Goal: Task Accomplishment & Management: Use online tool/utility

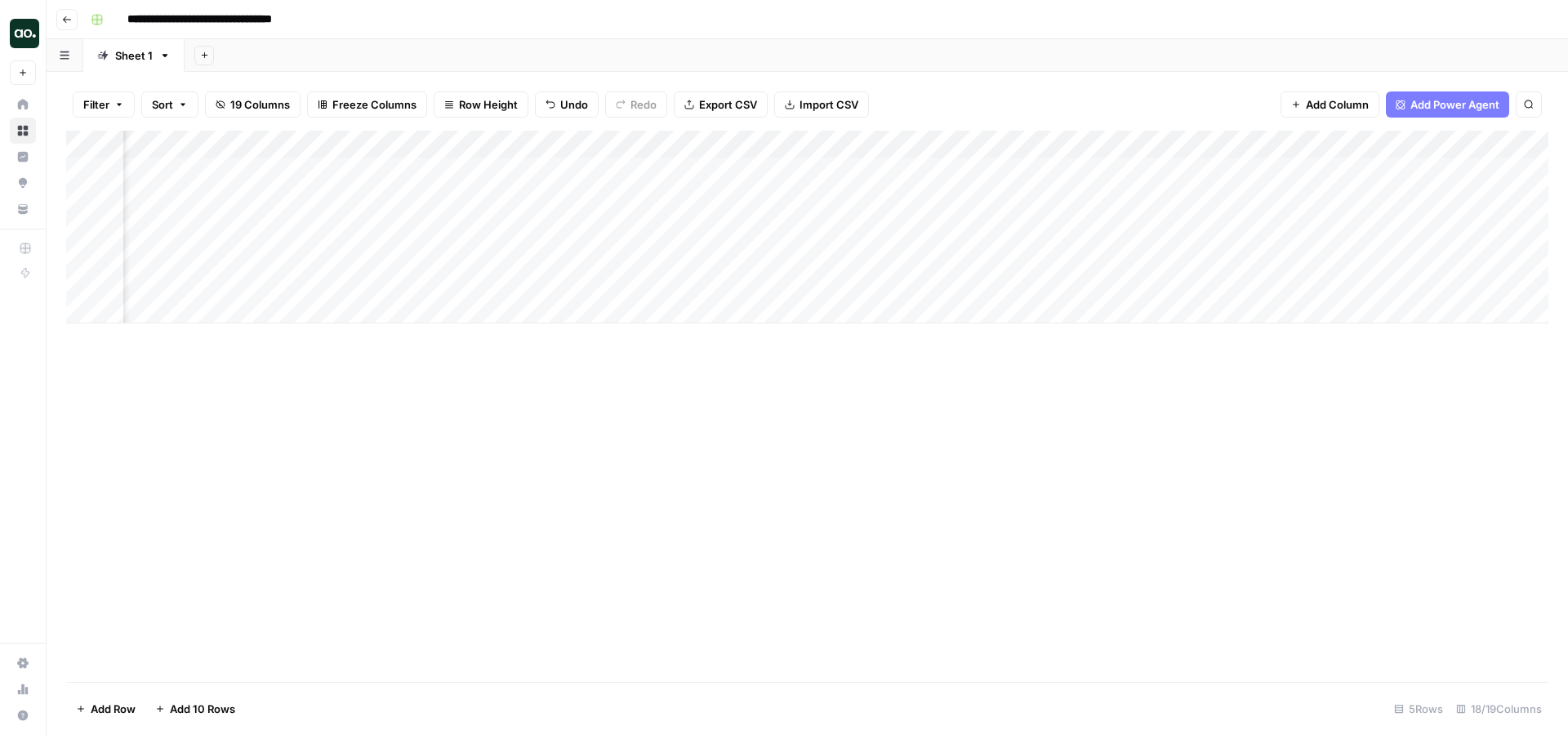
scroll to position [0, 2053]
click at [887, 170] on div "Add Column" at bounding box center [807, 227] width 1482 height 192
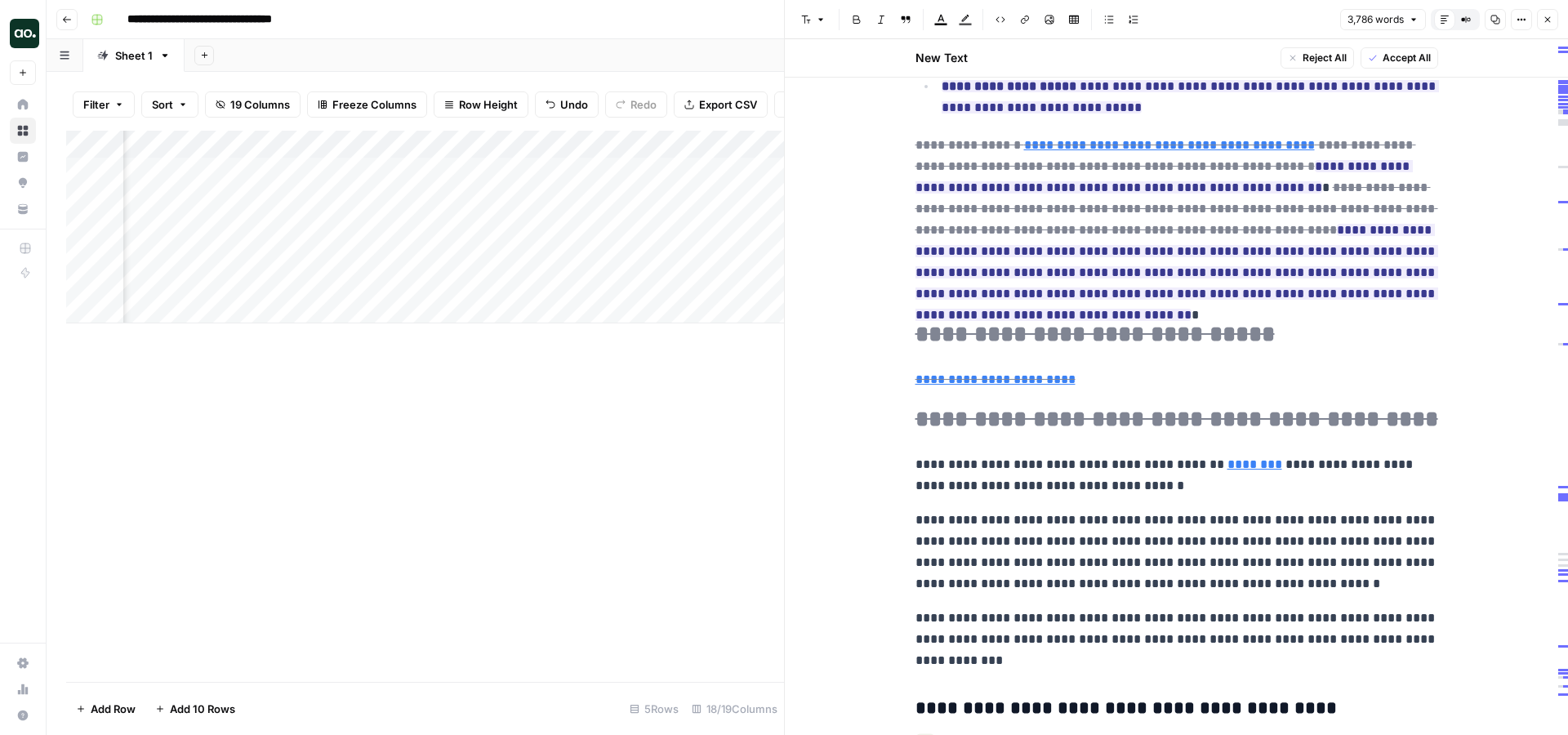
scroll to position [1329, 0]
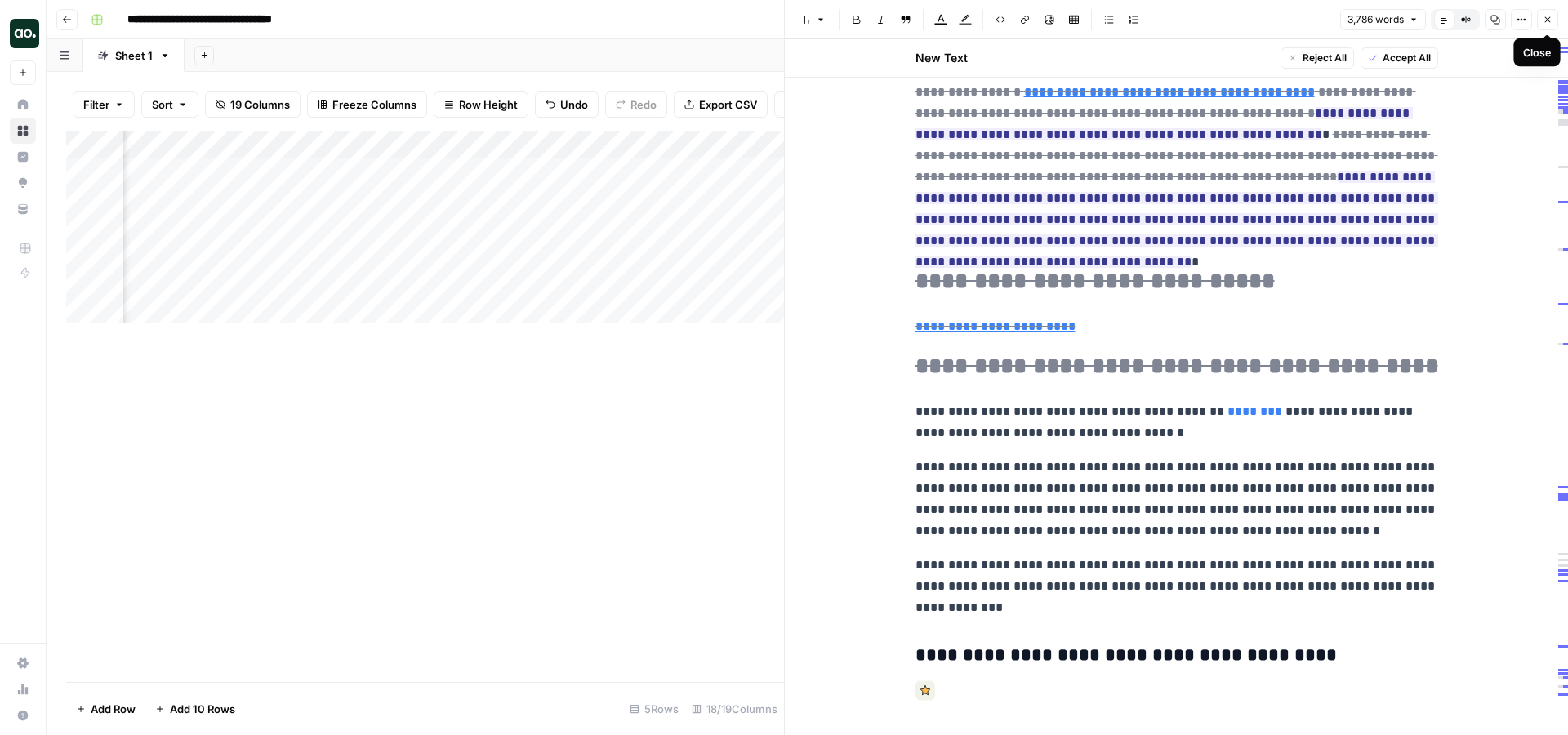
click at [1543, 23] on icon "button" at bounding box center [1548, 19] width 10 height 10
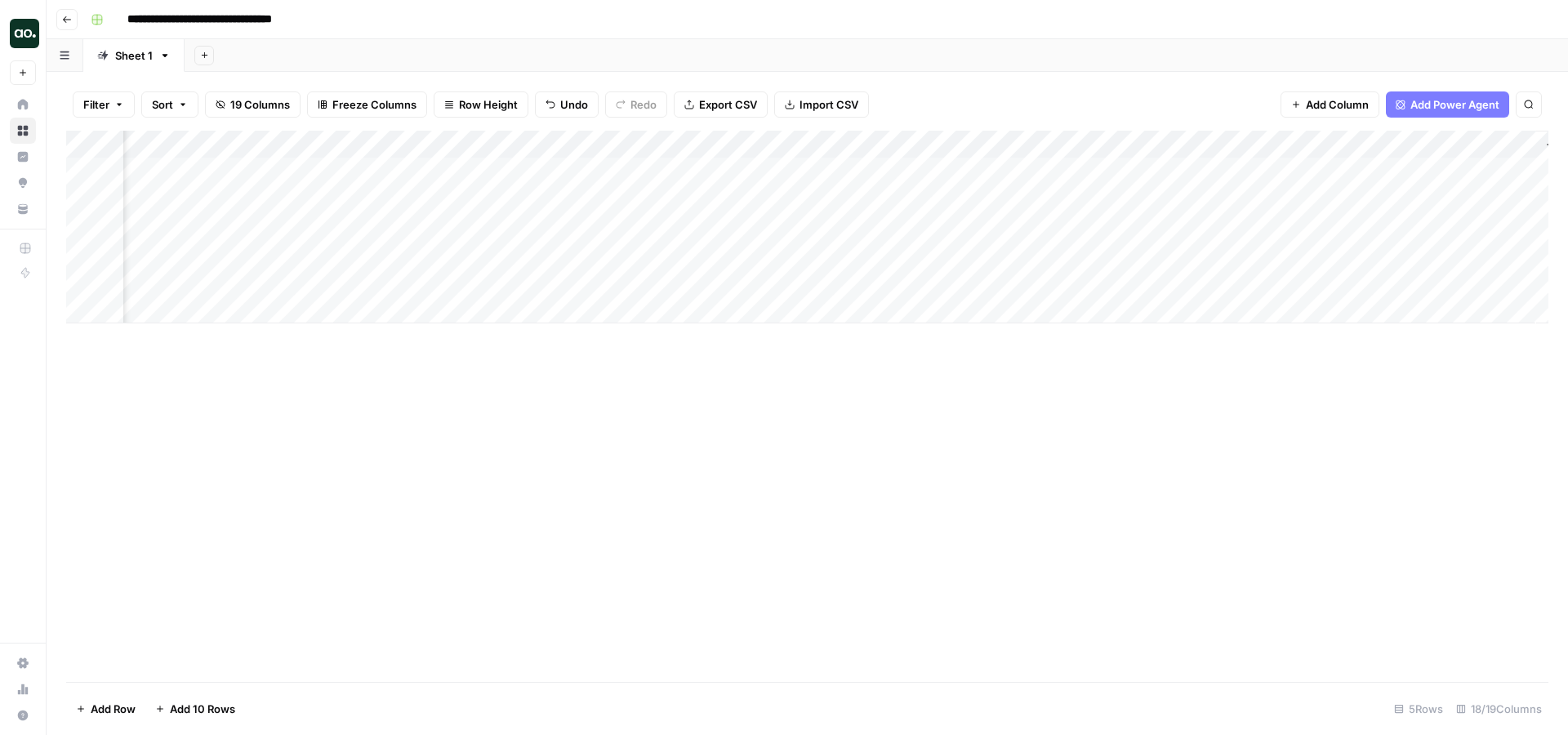
click at [885, 197] on div "Add Column" at bounding box center [807, 227] width 1482 height 192
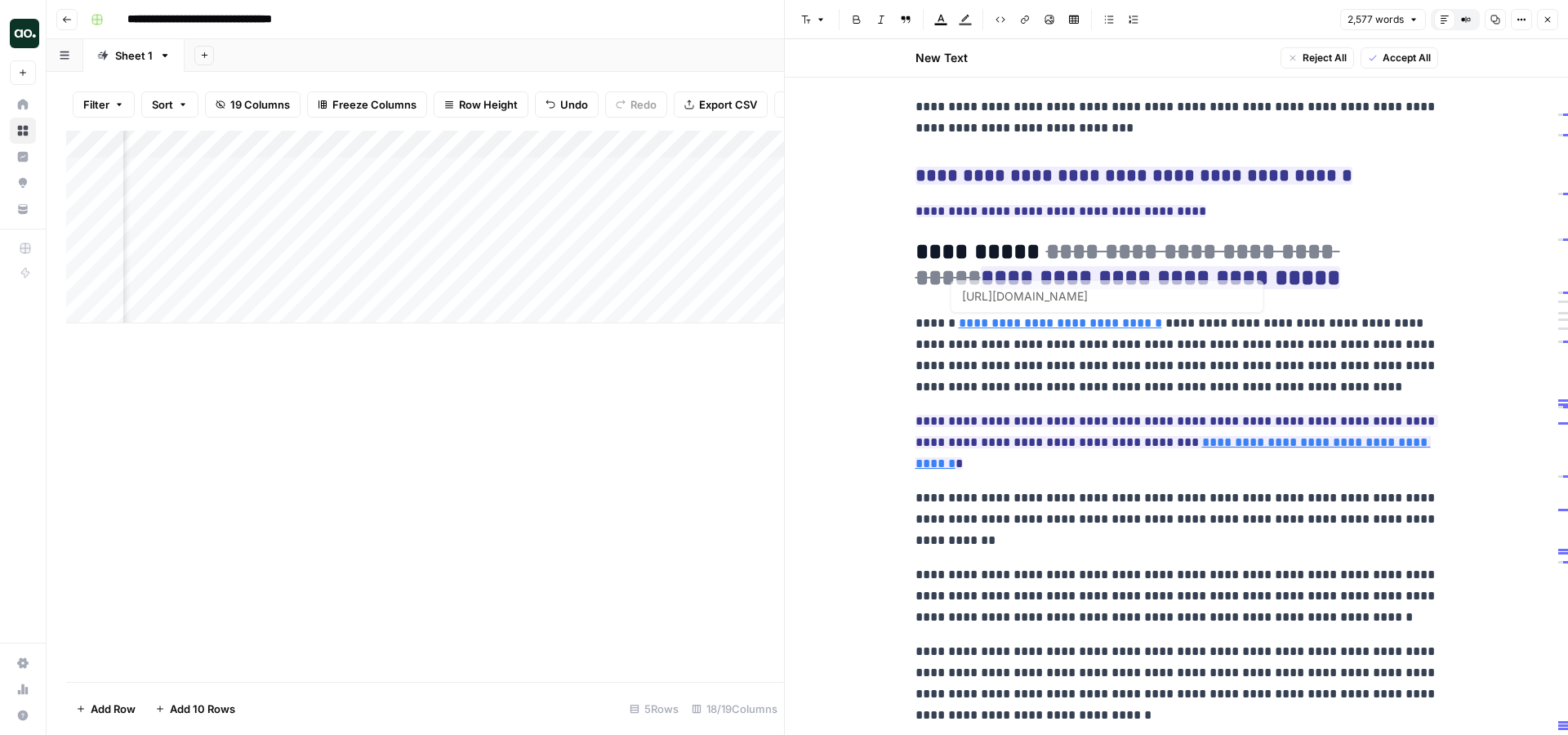
scroll to position [3913, 0]
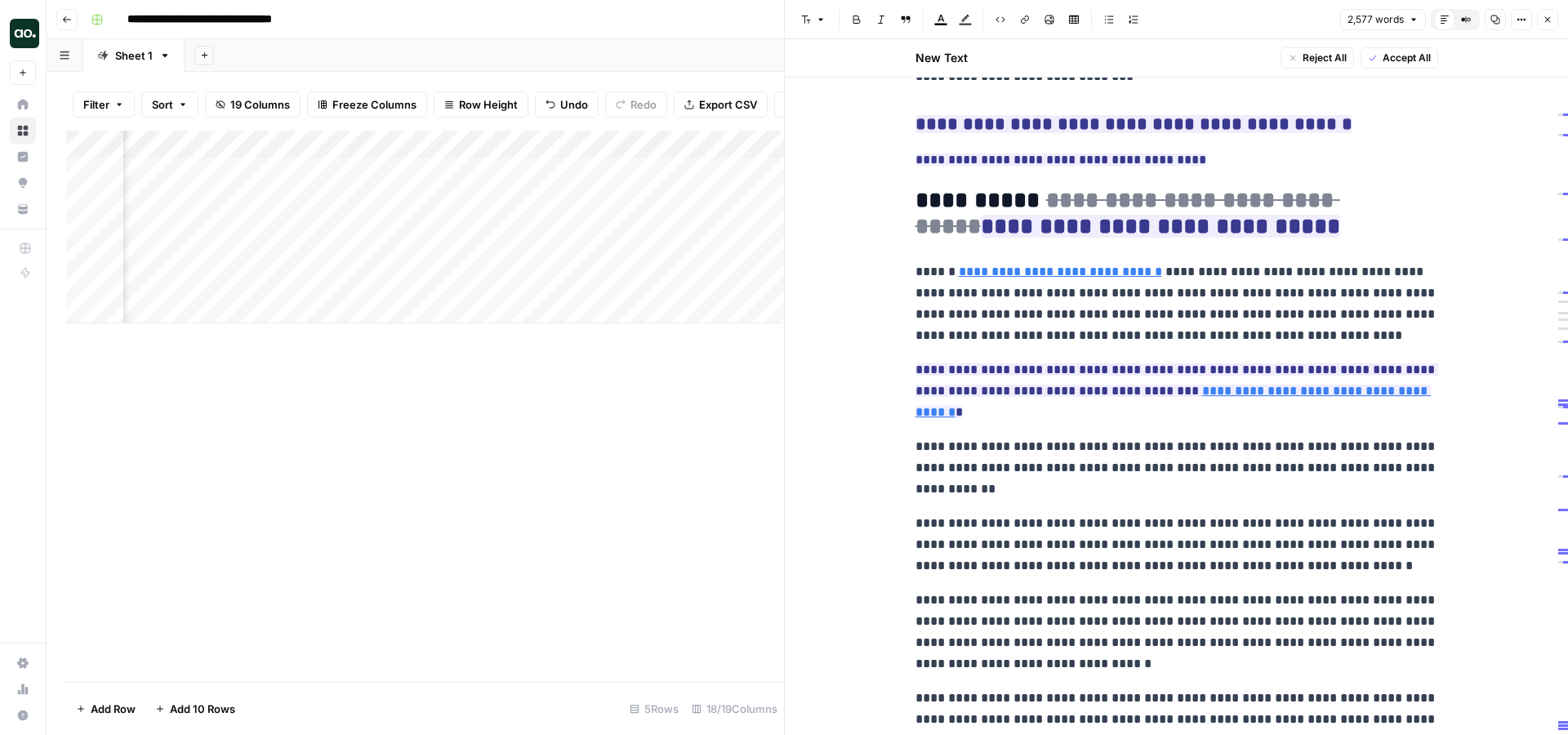
click at [1550, 23] on icon "button" at bounding box center [1548, 19] width 10 height 10
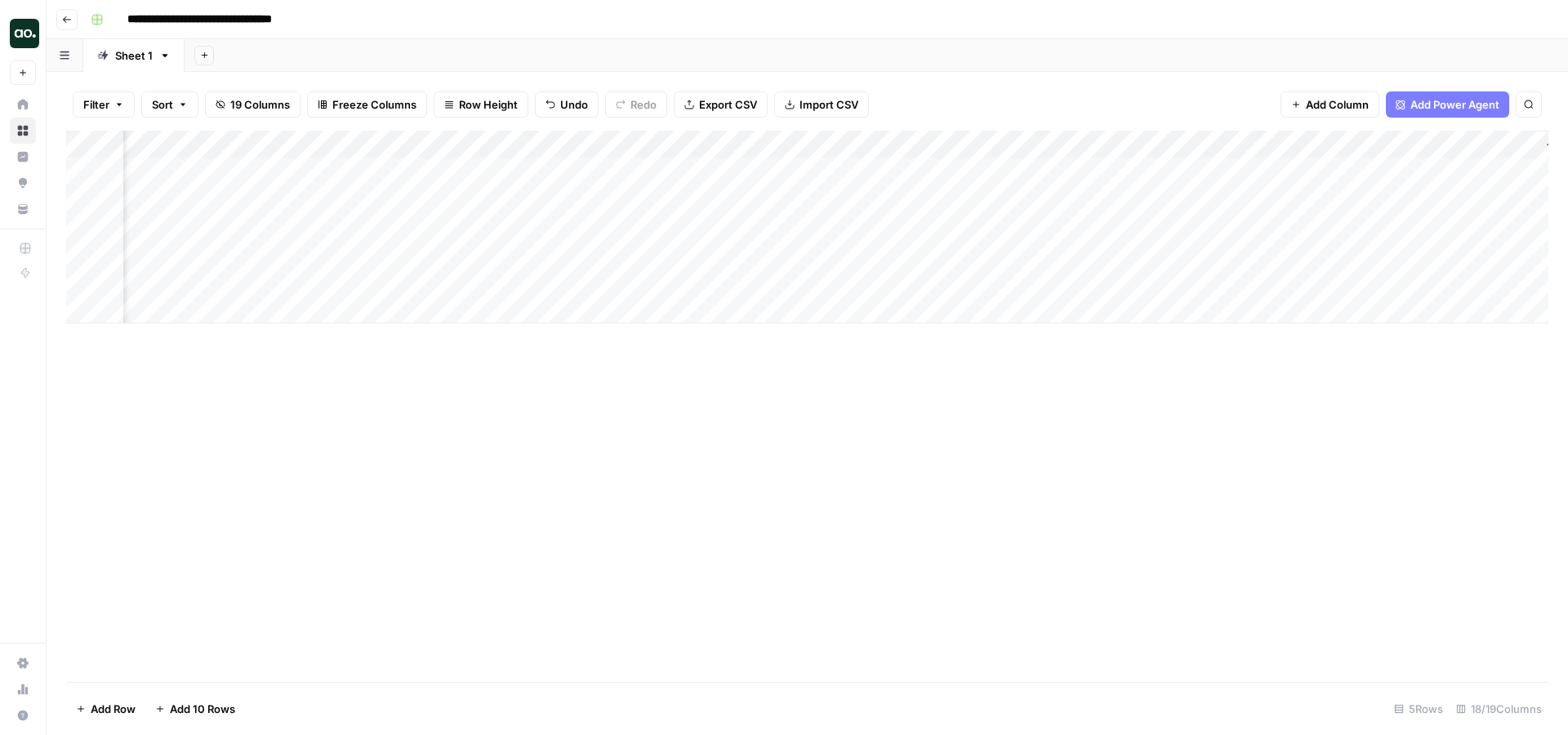
click at [647, 255] on div "Add Column" at bounding box center [807, 227] width 1482 height 192
click at [649, 281] on div "Add Column" at bounding box center [807, 227] width 1482 height 192
click at [88, 305] on div "Add Column" at bounding box center [807, 268] width 1482 height 276
click at [84, 338] on div "Add Column" at bounding box center [807, 268] width 1482 height 276
click at [80, 369] on div "Add Column" at bounding box center [807, 268] width 1482 height 276
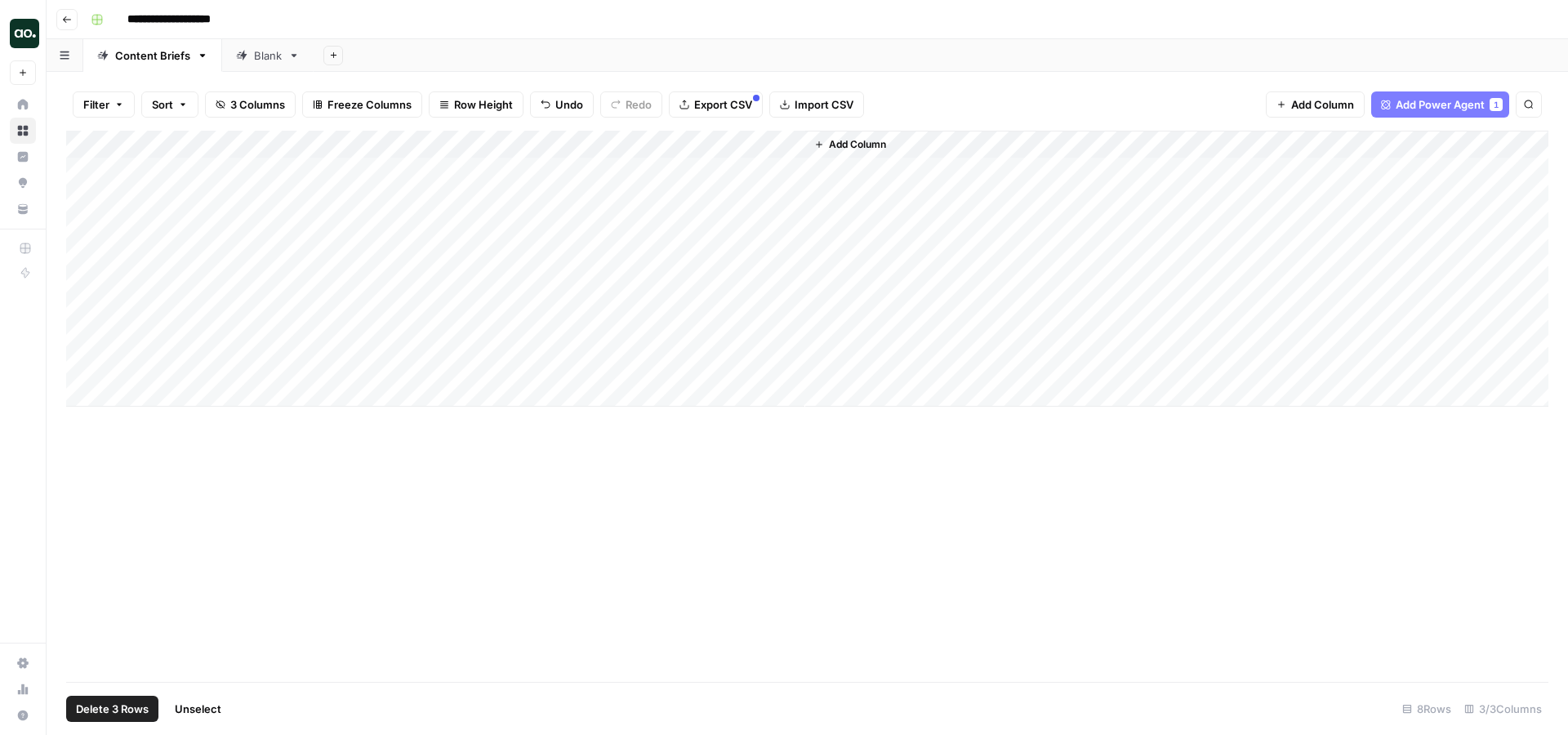
click at [117, 705] on span "Delete 3 Rows" at bounding box center [112, 708] width 73 height 17
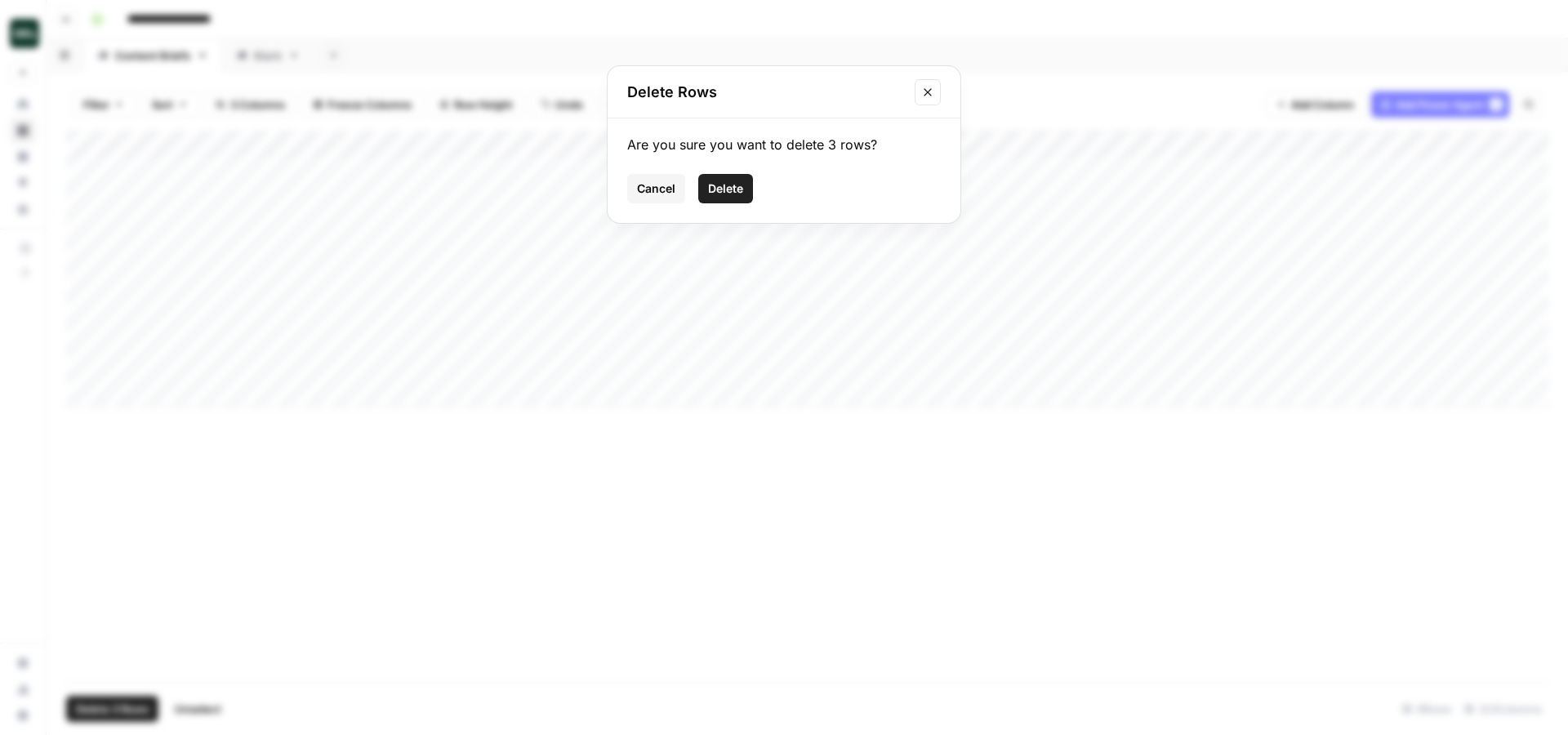
click at [741, 175] on button "Delete" at bounding box center [726, 189] width 54 height 29
